Goal: Task Accomplishment & Management: Use online tool/utility

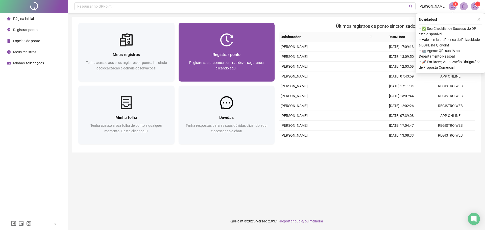
click at [218, 51] on div "Registrar ponto" at bounding box center [226, 54] width 84 height 6
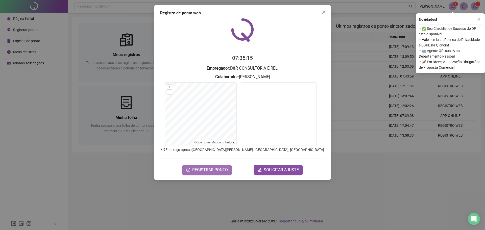
click at [206, 169] on span "REGISTRAR PONTO" at bounding box center [210, 170] width 36 height 6
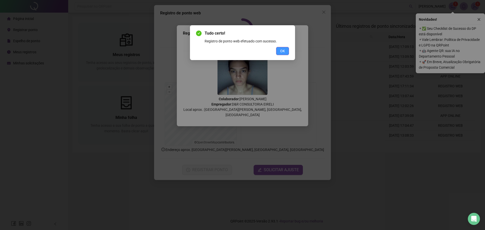
click at [278, 47] on button "OK" at bounding box center [282, 51] width 13 height 8
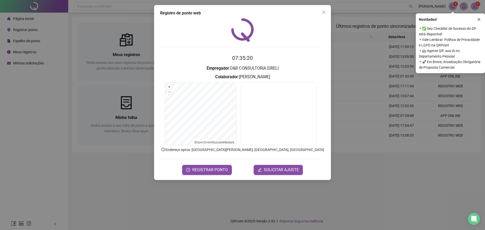
click at [324, 12] on icon "close" at bounding box center [324, 12] width 4 height 4
